Goal: Task Accomplishment & Management: Complete application form

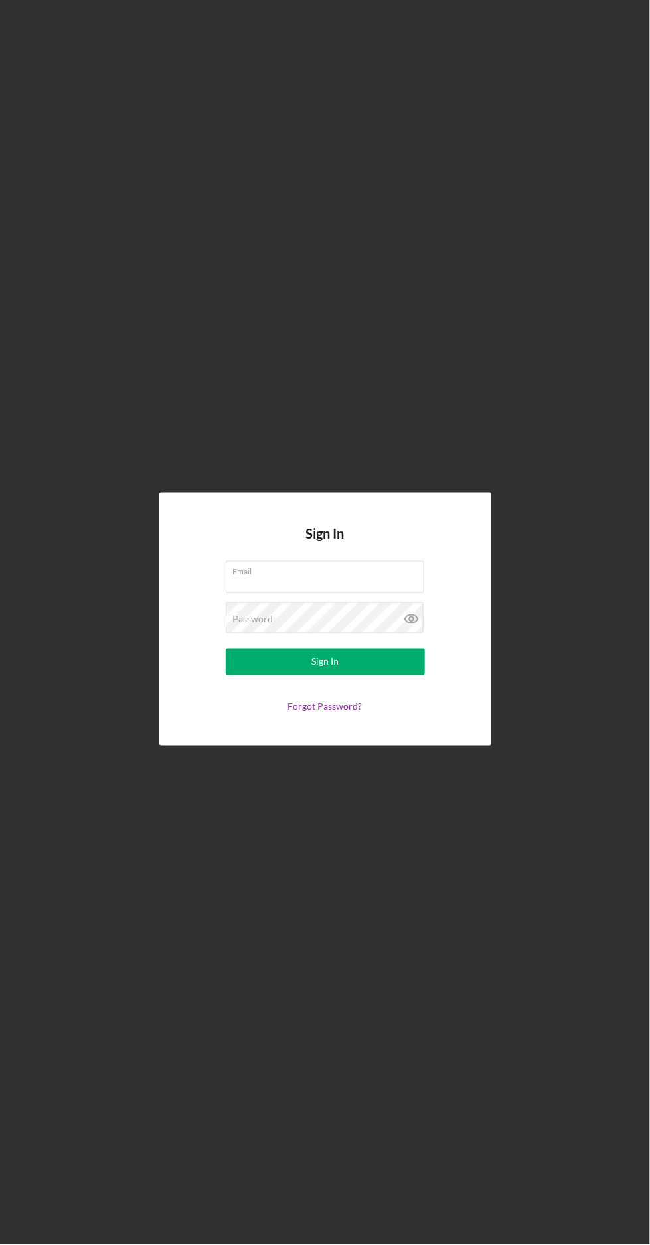
click at [250, 593] on input "Email" at bounding box center [325, 577] width 199 height 32
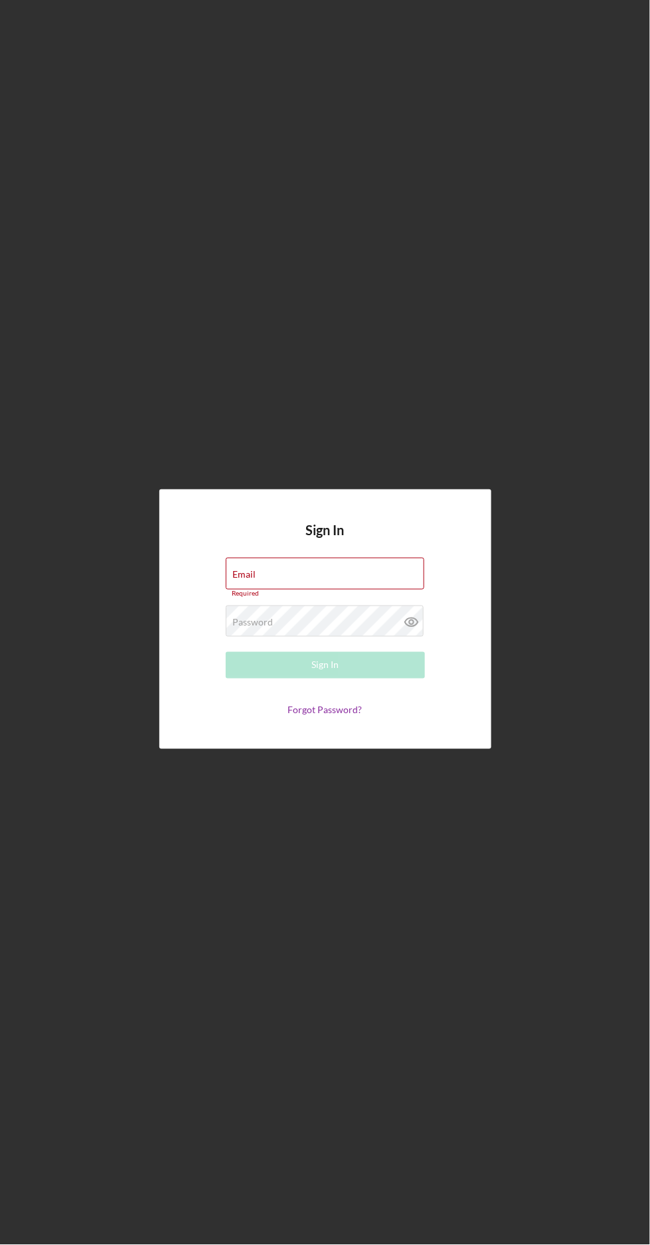
type input "[EMAIL_ADDRESS][PERSON_NAME][DOMAIN_NAME]"
click at [226, 652] on button "Sign In" at bounding box center [325, 665] width 199 height 27
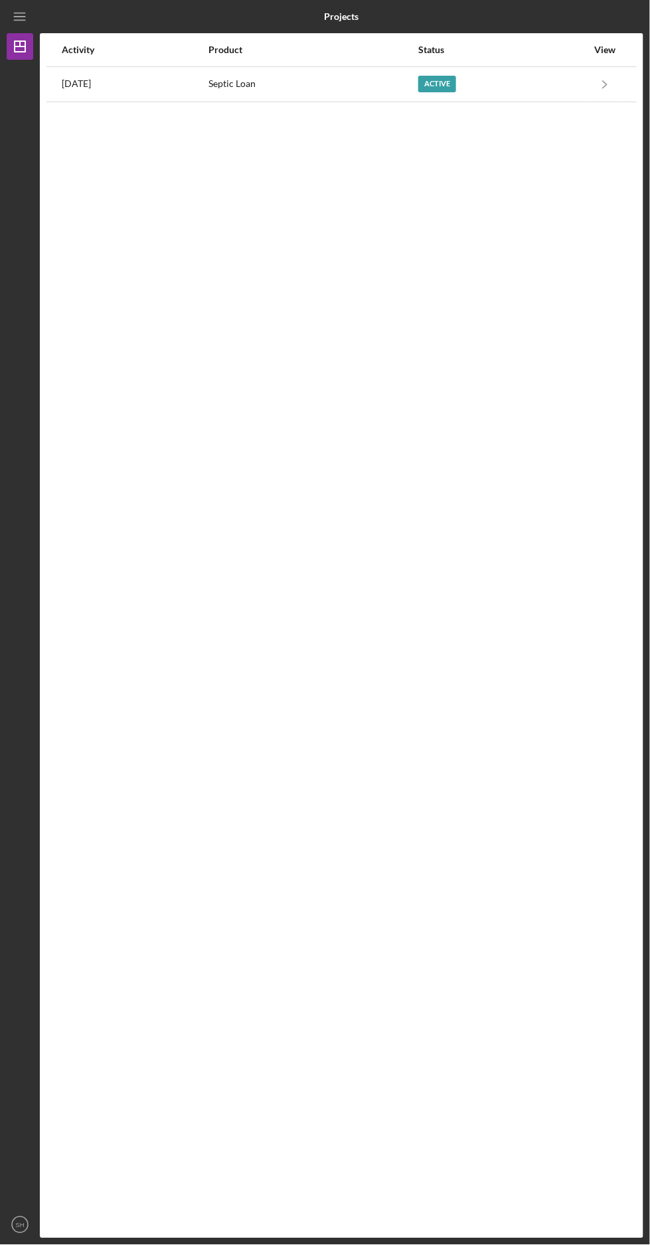
click at [456, 87] on div "Active" at bounding box center [437, 84] width 38 height 17
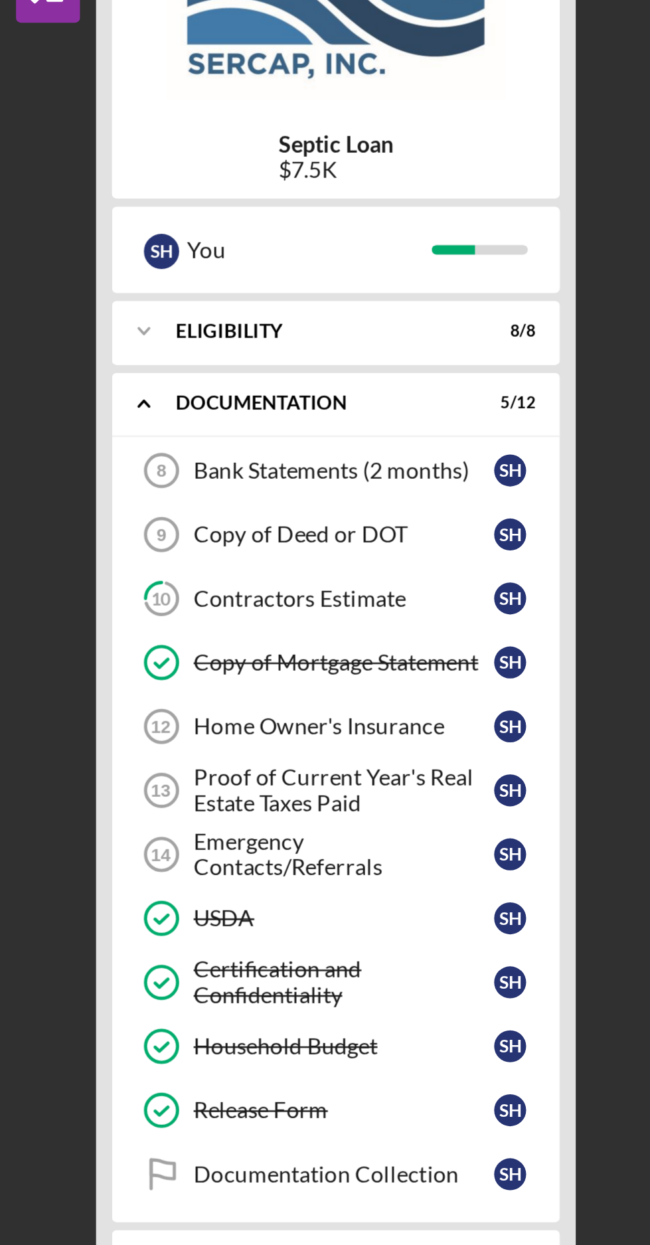
click at [82, 288] on div "Bank Statements (2 months)" at bounding box center [142, 287] width 125 height 11
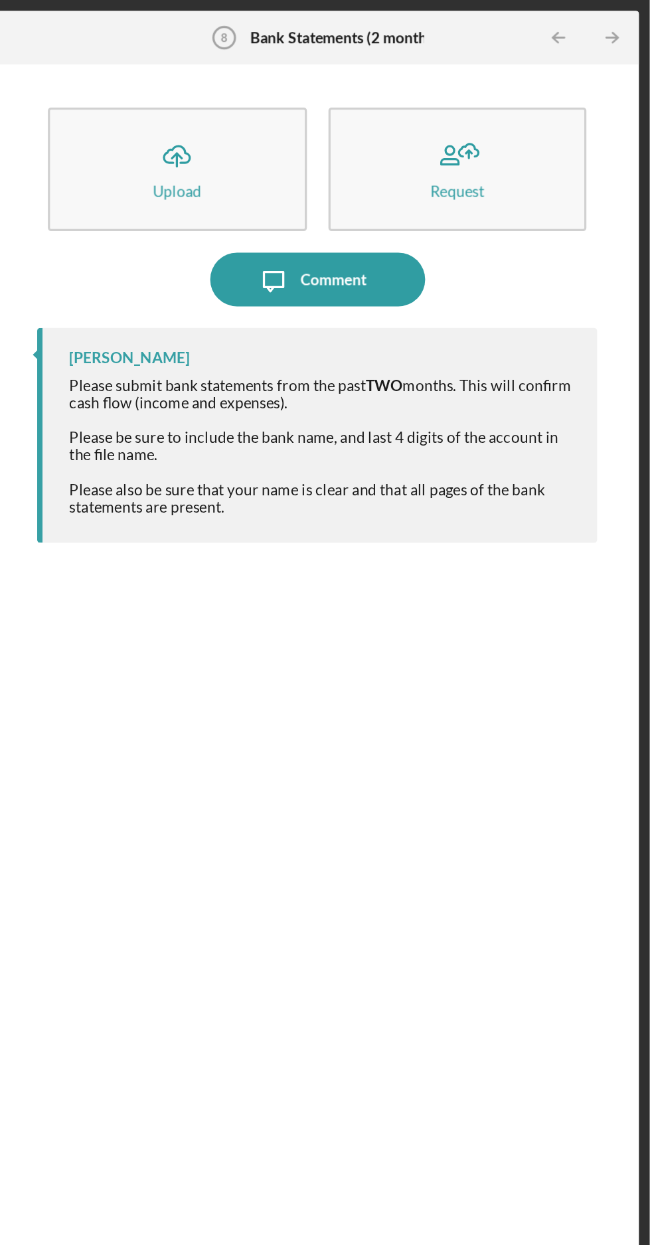
click at [626, 21] on icon "Icon/Table Pagination Arrow" at bounding box center [627, 24] width 30 height 30
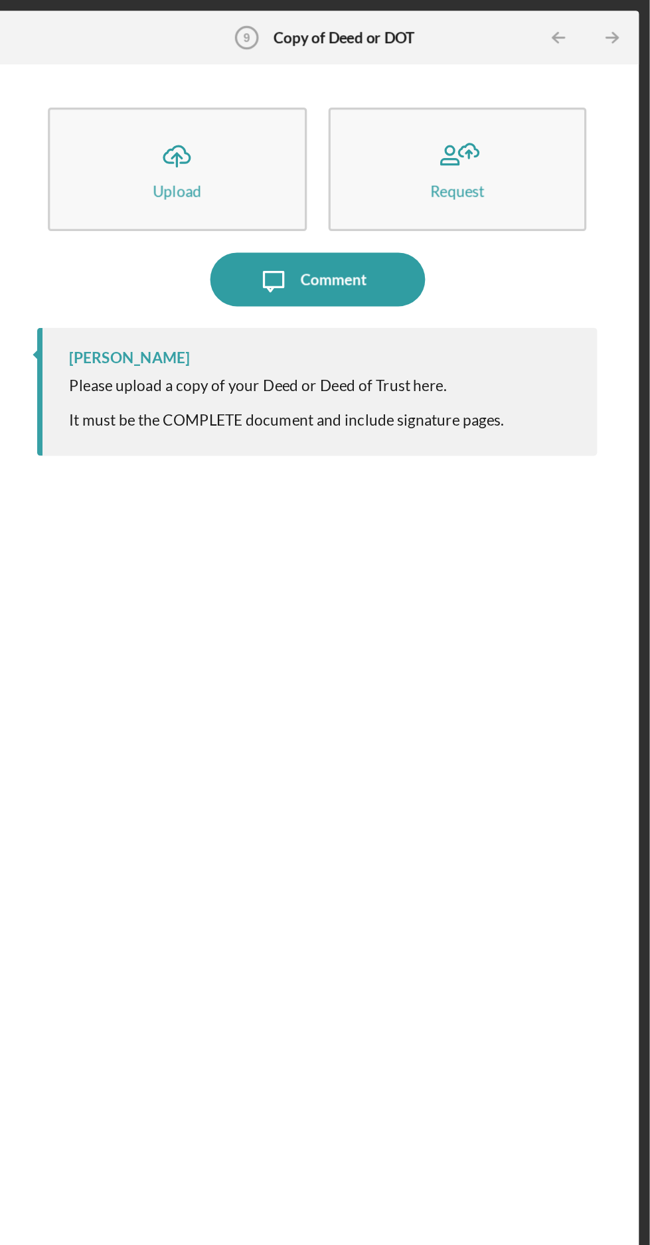
click at [328, 110] on button "Icon/Upload Upload" at bounding box center [358, 104] width 160 height 76
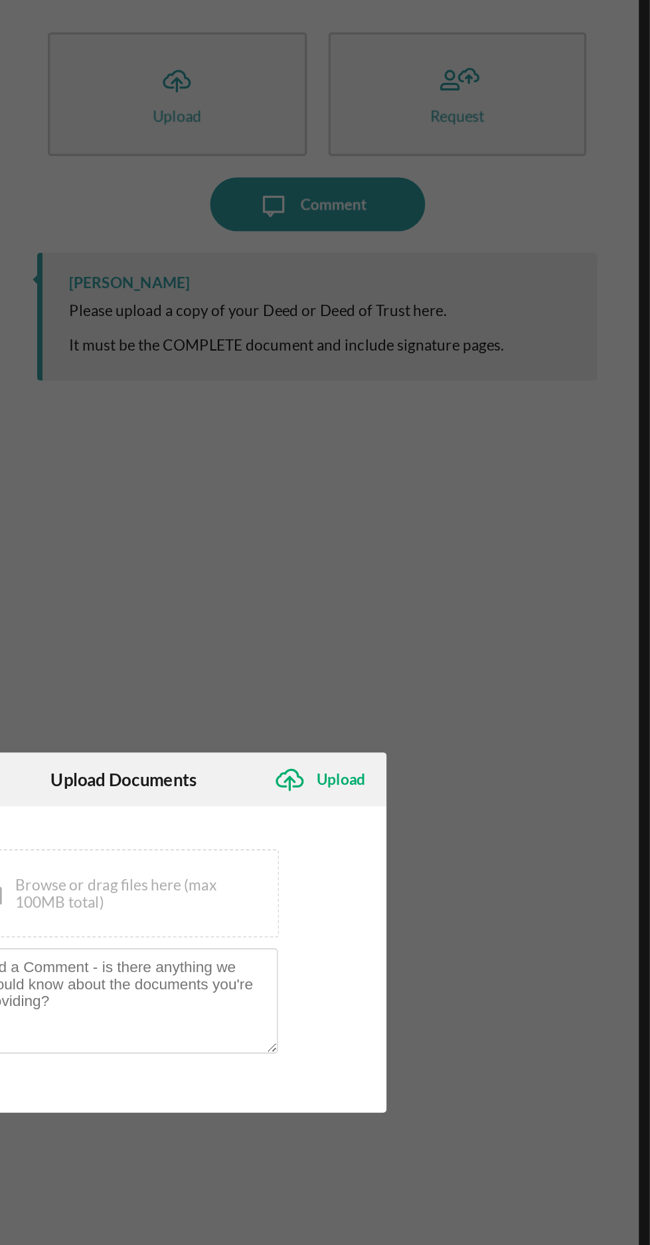
click at [450, 530] on div "Upload" at bounding box center [459, 528] width 30 height 27
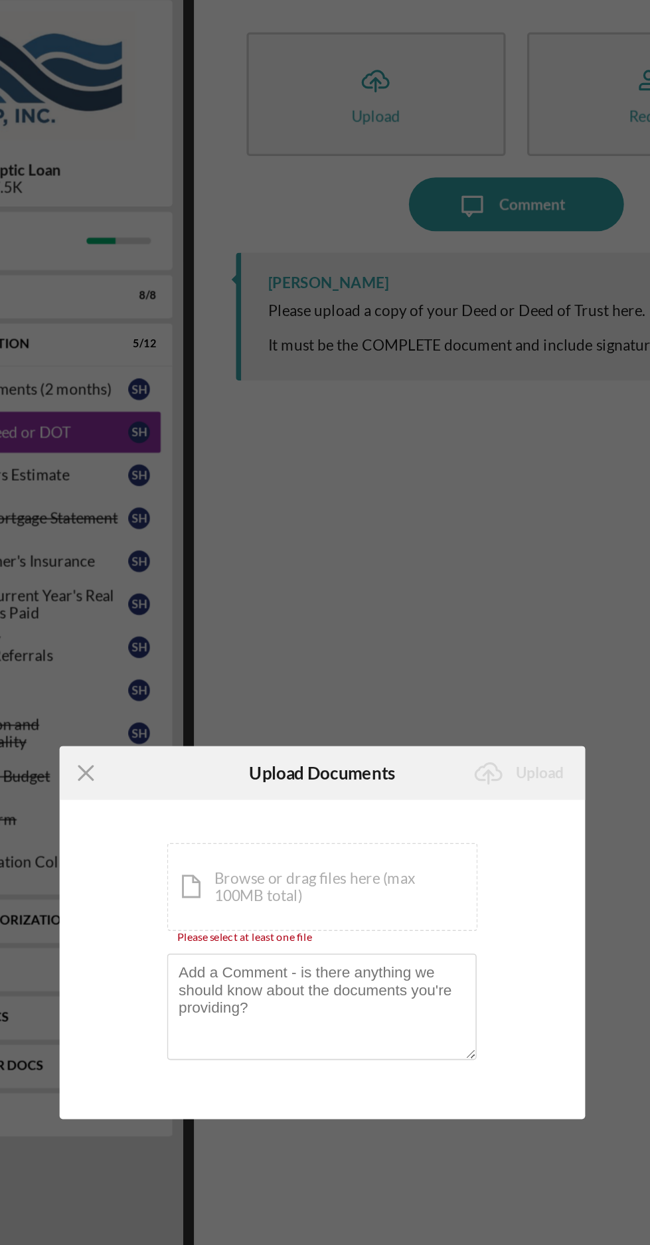
click at [407, 618] on div "Icon/Document Browse or drag files here (max 100MB total) Tap to choose files o…" at bounding box center [325, 594] width 193 height 54
